Goal: Task Accomplishment & Management: Complete application form

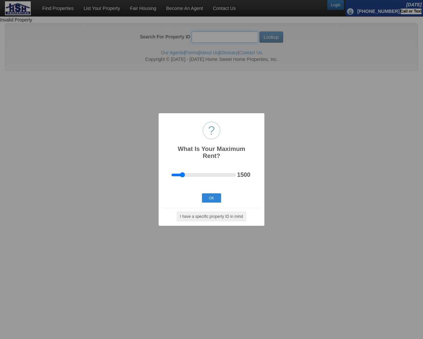
type input "1"
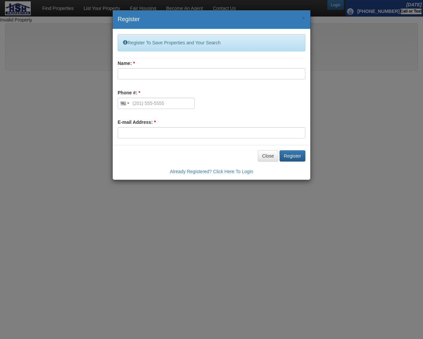
type input "ubBXeXAp"
type input "[EMAIL_ADDRESS][DOMAIN_NAME]"
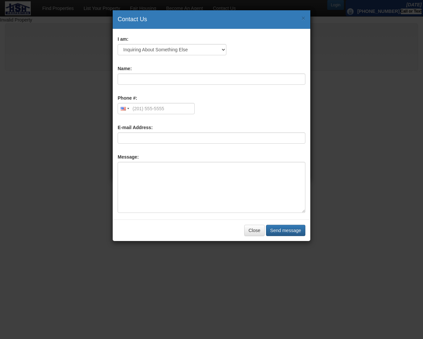
type input "ubBXeXAp"
type input "[EMAIL_ADDRESS][DOMAIN_NAME]"
type textarea "20"
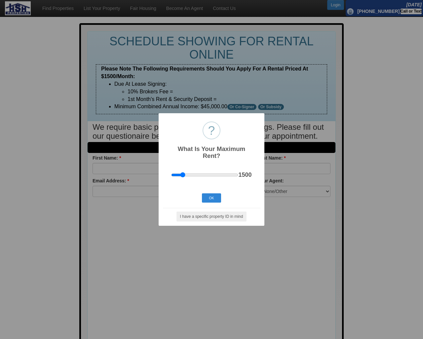
scroll to position [75, 0]
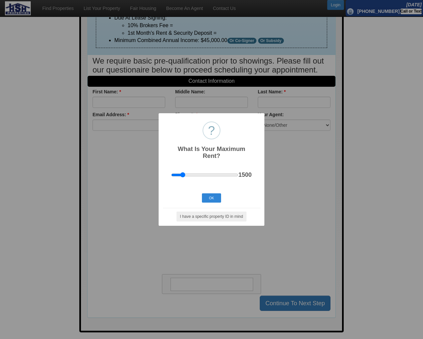
type input "ubBXeXAp"
type input "[EMAIL_ADDRESS][DOMAIN_NAME]"
type input "[PHONE_NUMBER]"
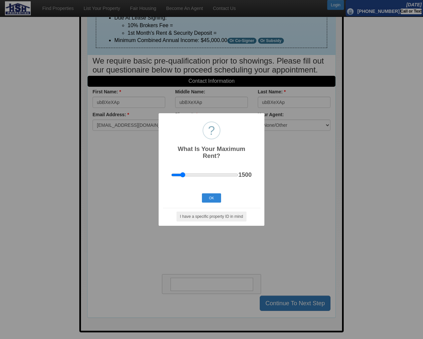
type textarea "1"
select select "53"
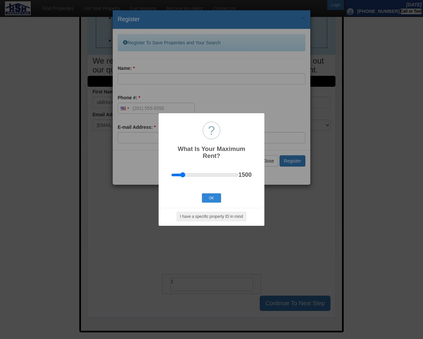
type input "ubBXeXAp"
type input "[EMAIL_ADDRESS][DOMAIN_NAME]"
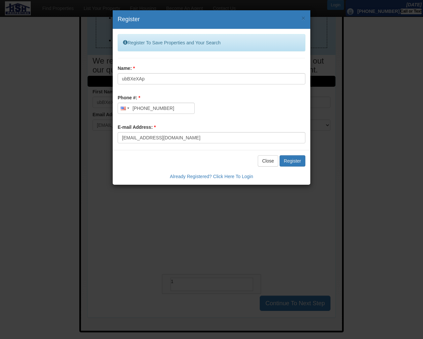
type input "ubBXeXAp"
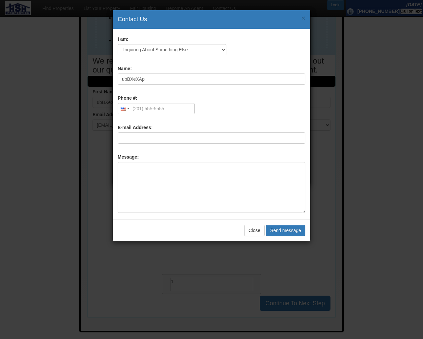
type input "[EMAIL_ADDRESS][DOMAIN_NAME]"
type textarea "20"
